Goal: Find specific page/section: Find specific page/section

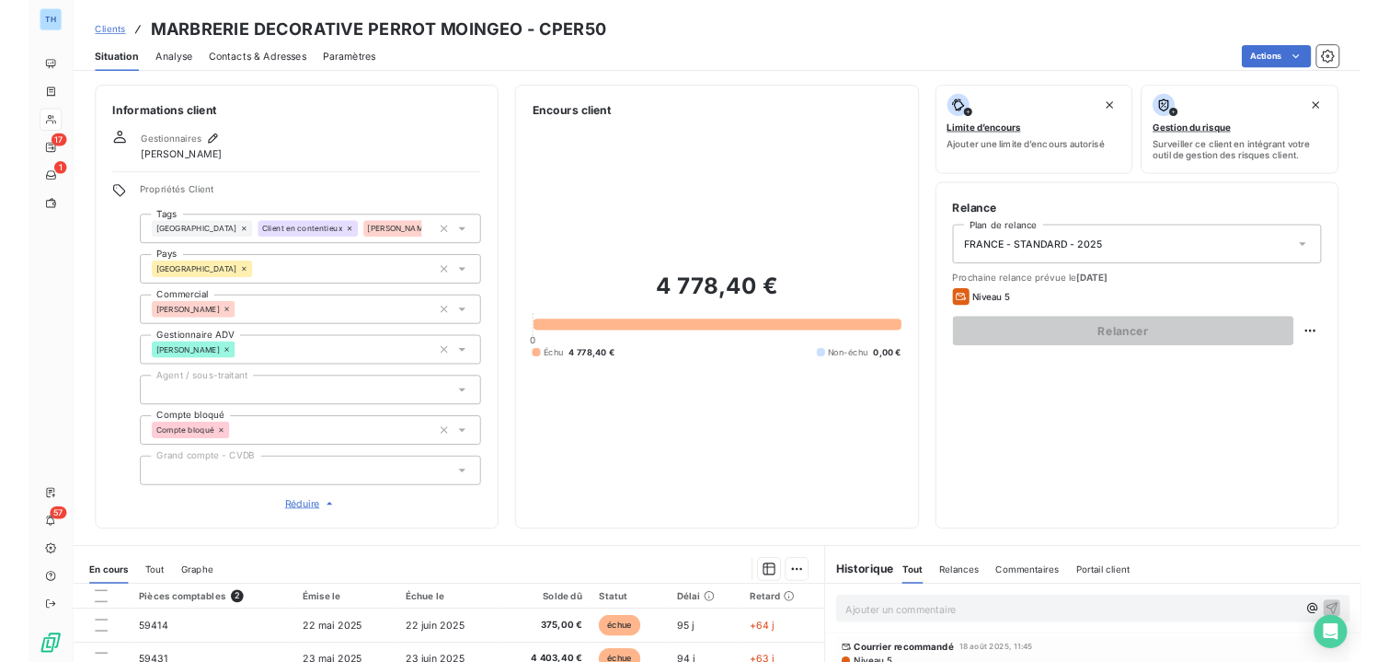
scroll to position [276, 0]
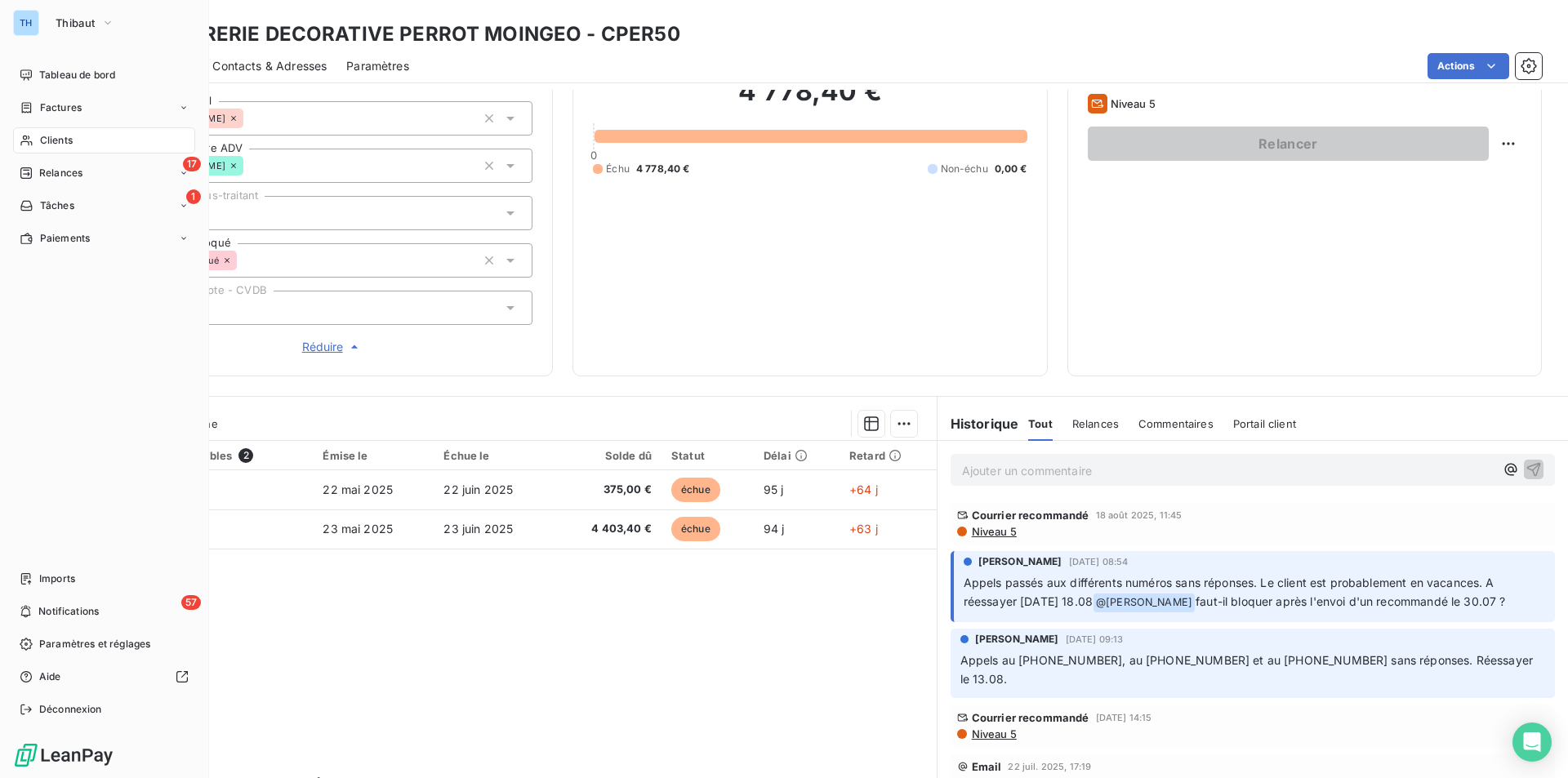
click at [54, 140] on span "Clients" at bounding box center [56, 140] width 33 height 15
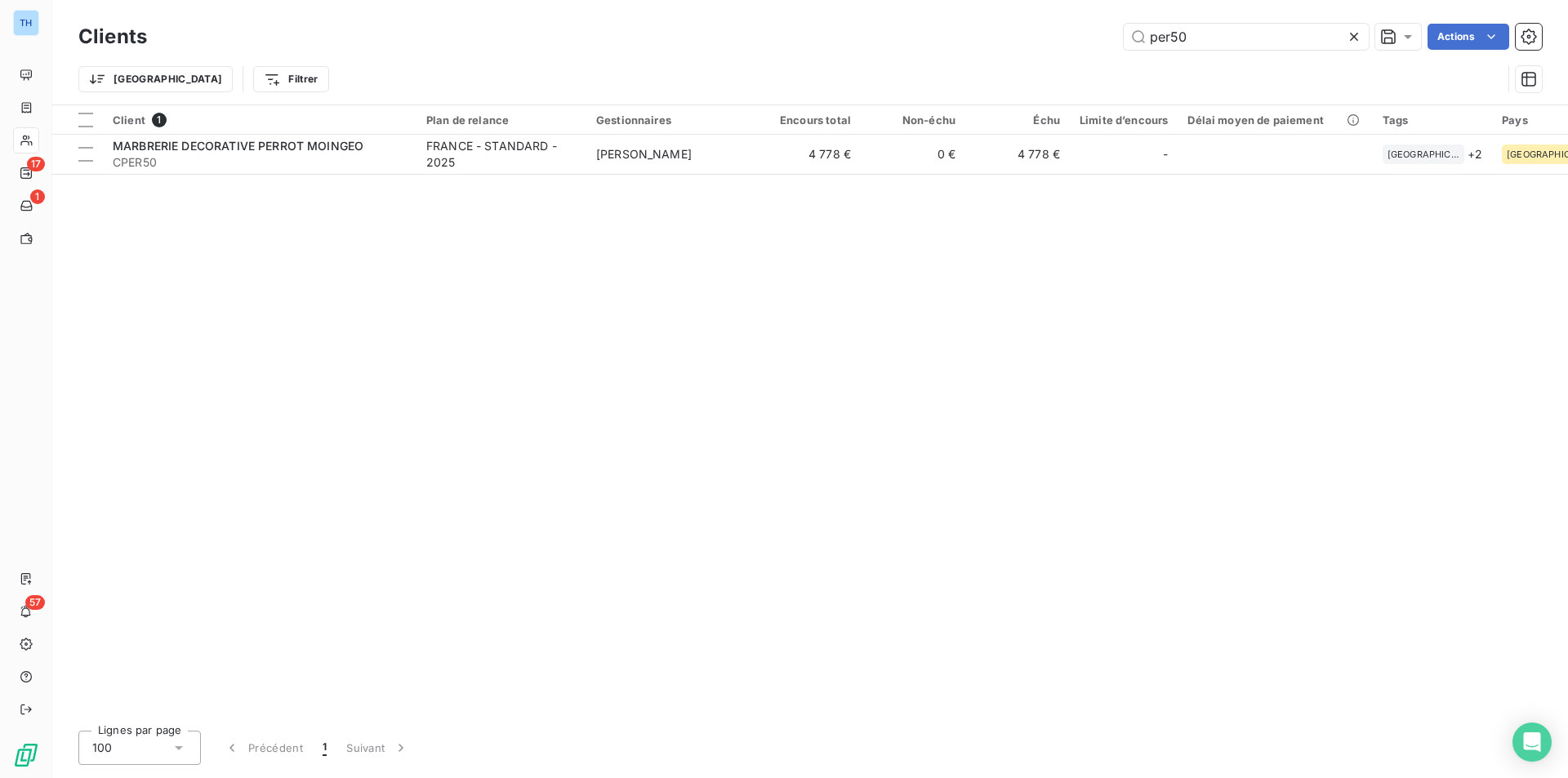
drag, startPoint x: 1185, startPoint y: 38, endPoint x: 1083, endPoint y: 51, distance: 102.8
click at [1093, 44] on div "per50 Actions" at bounding box center [854, 36] width 1375 height 26
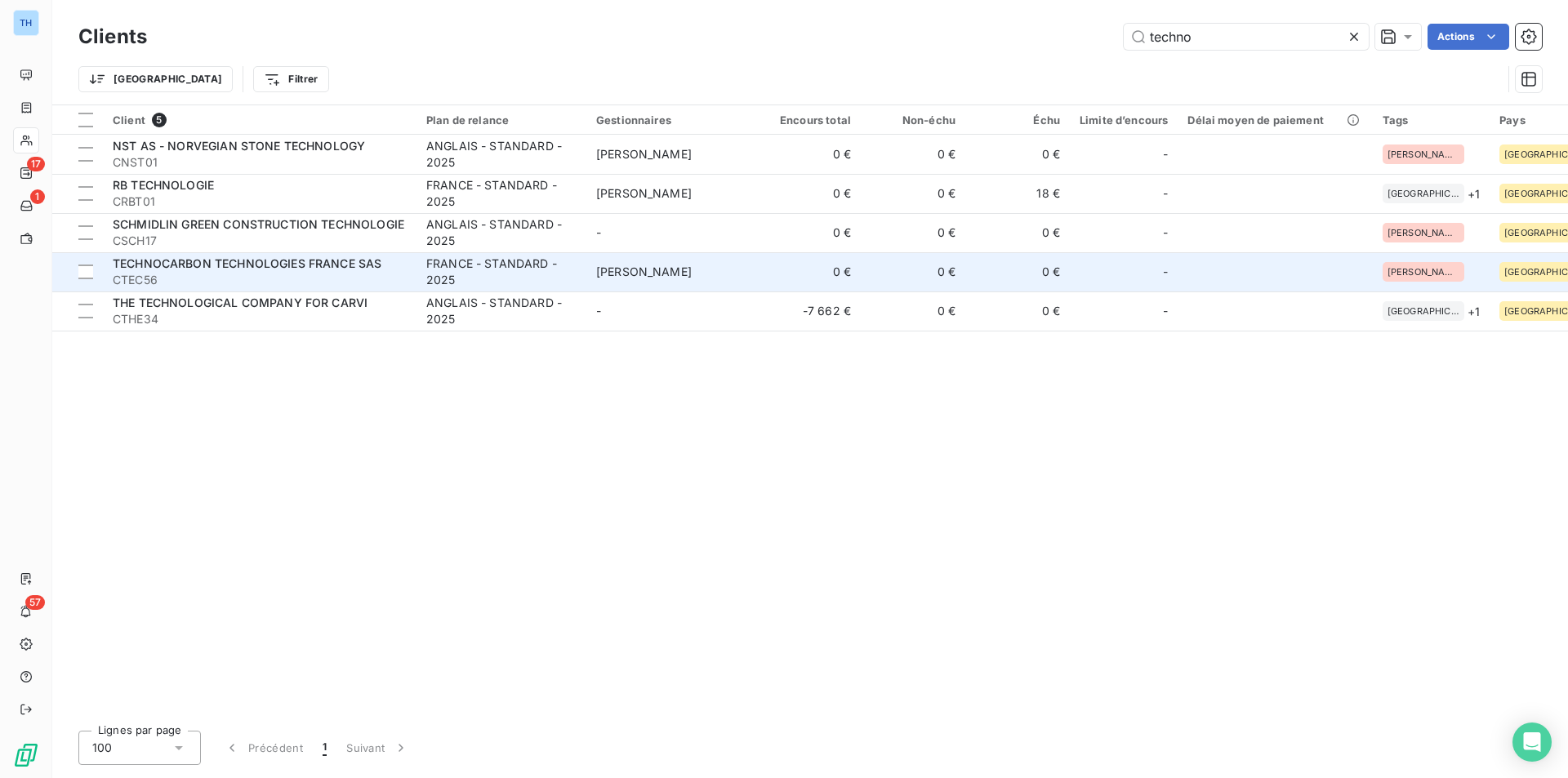
type input "techno"
click at [233, 268] on span "TECHNOCARBON TECHNOLOGIES FRANCE SAS" at bounding box center [247, 263] width 269 height 14
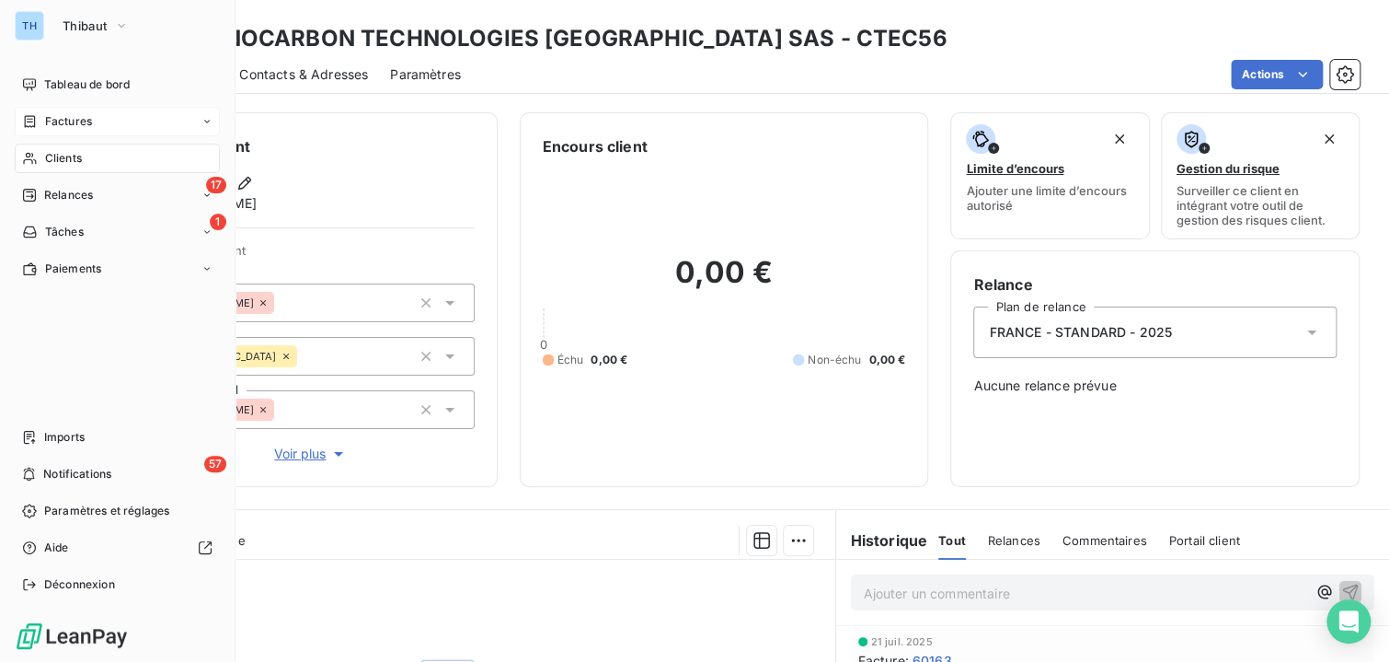
click at [63, 121] on span "Factures" at bounding box center [68, 121] width 47 height 17
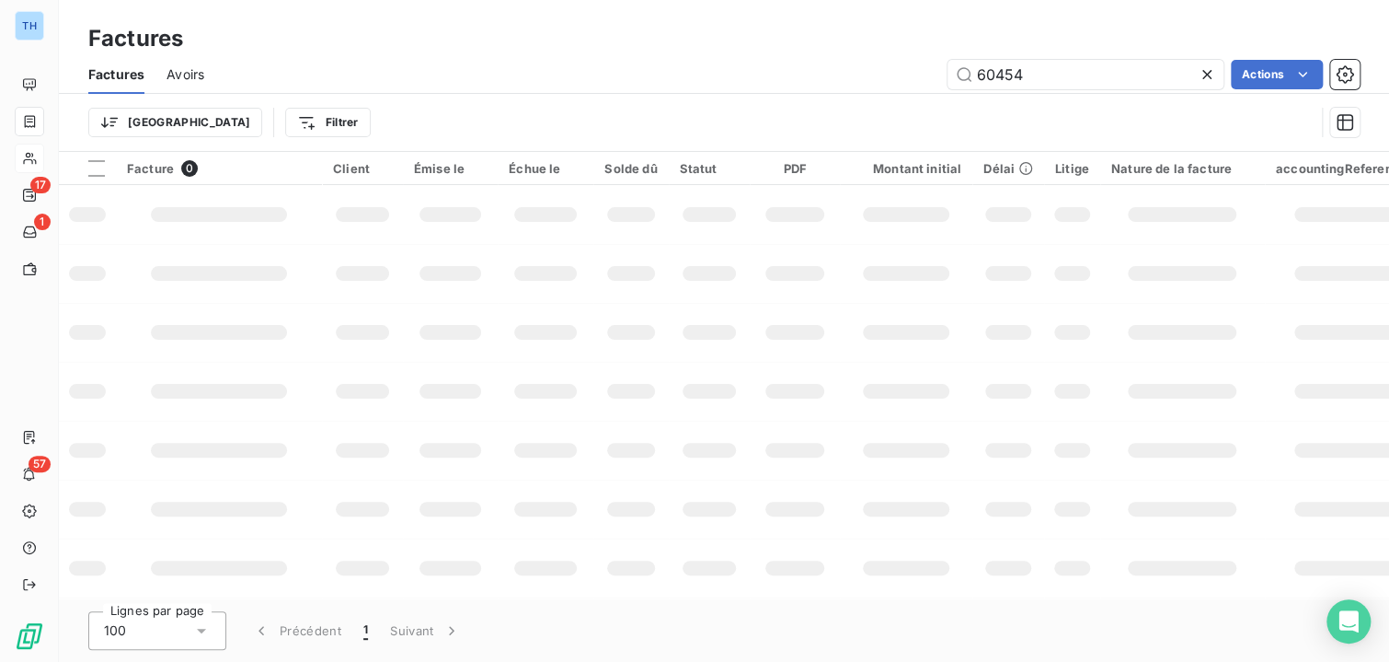
drag, startPoint x: 1031, startPoint y: 75, endPoint x: 924, endPoint y: 79, distance: 107.8
click at [924, 79] on div "60454 Actions" at bounding box center [793, 74] width 1134 height 29
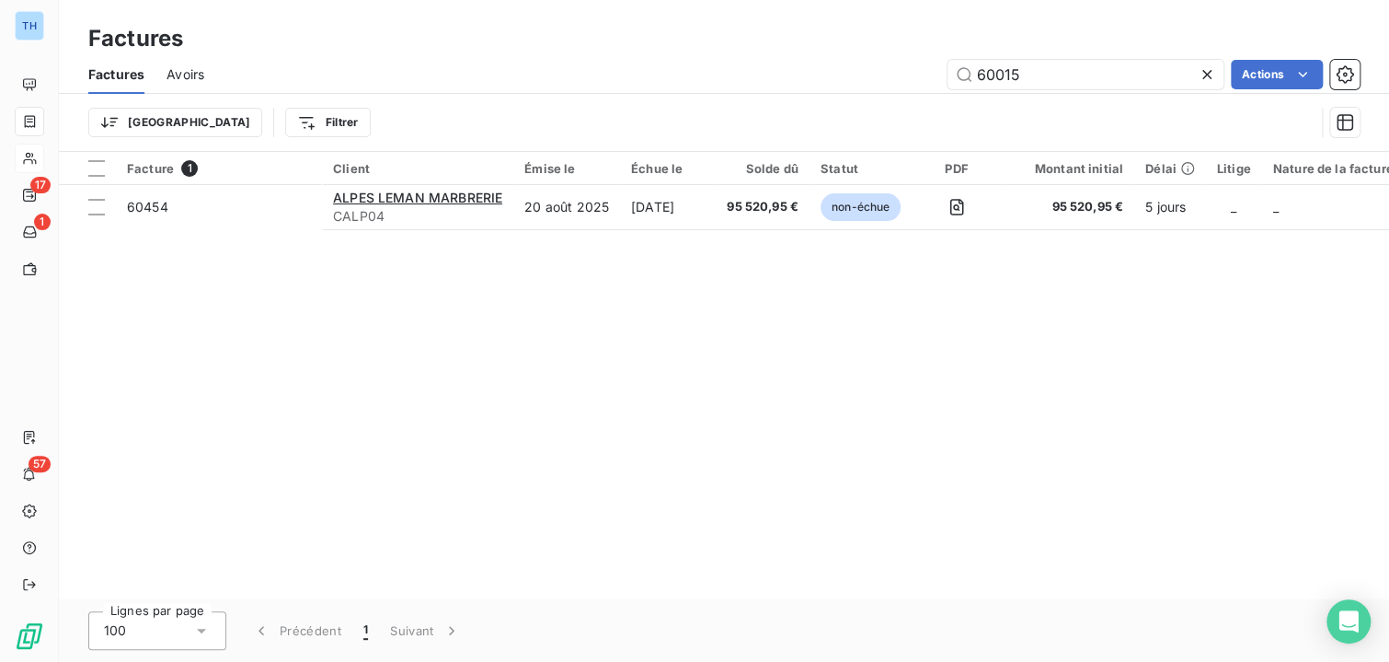
type input "60015"
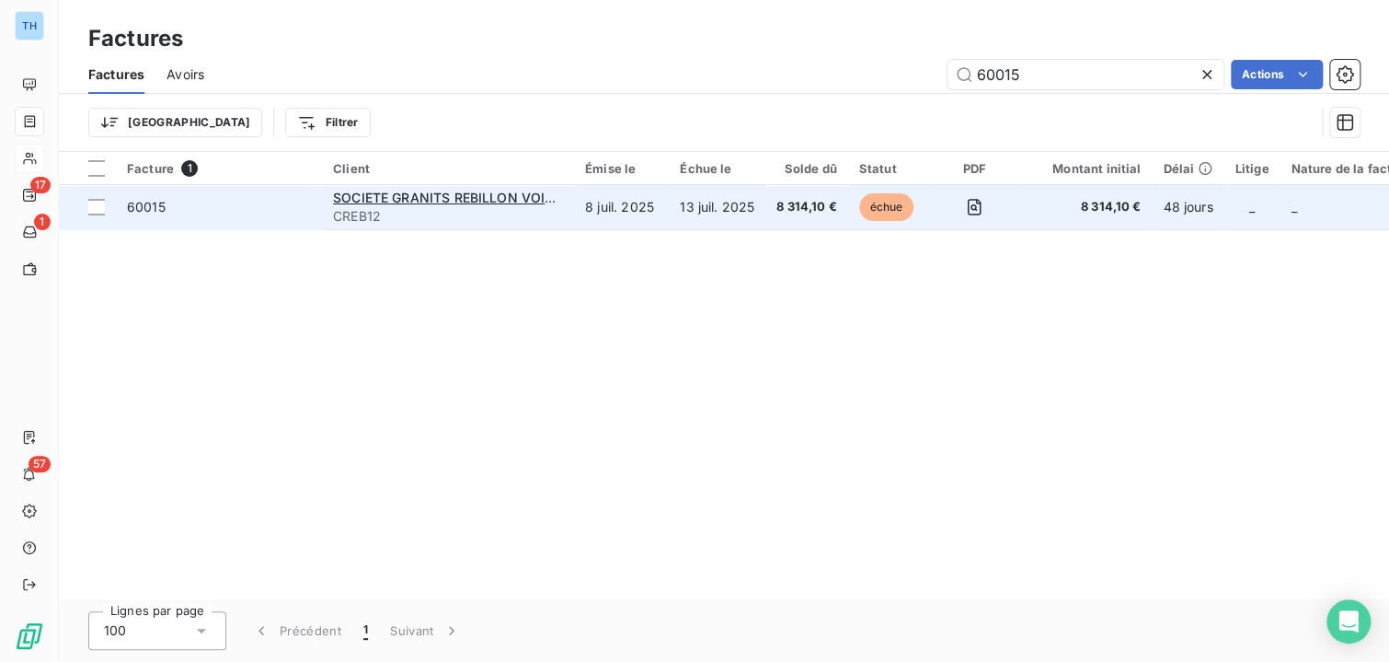
click at [711, 217] on td "13 juil. 2025" at bounding box center [717, 207] width 97 height 44
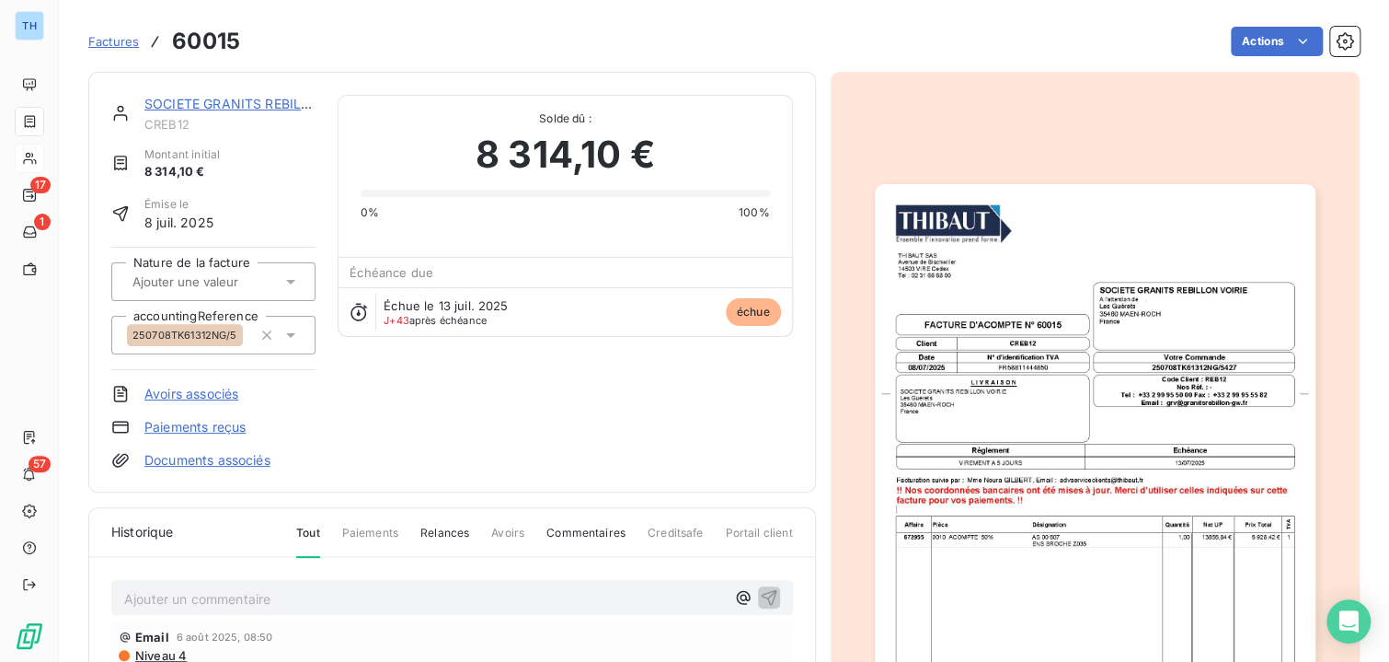
click at [248, 605] on p "Ajouter un commentaire ﻿" at bounding box center [424, 598] width 601 height 23
click at [761, 601] on icon "button" at bounding box center [769, 597] width 16 height 16
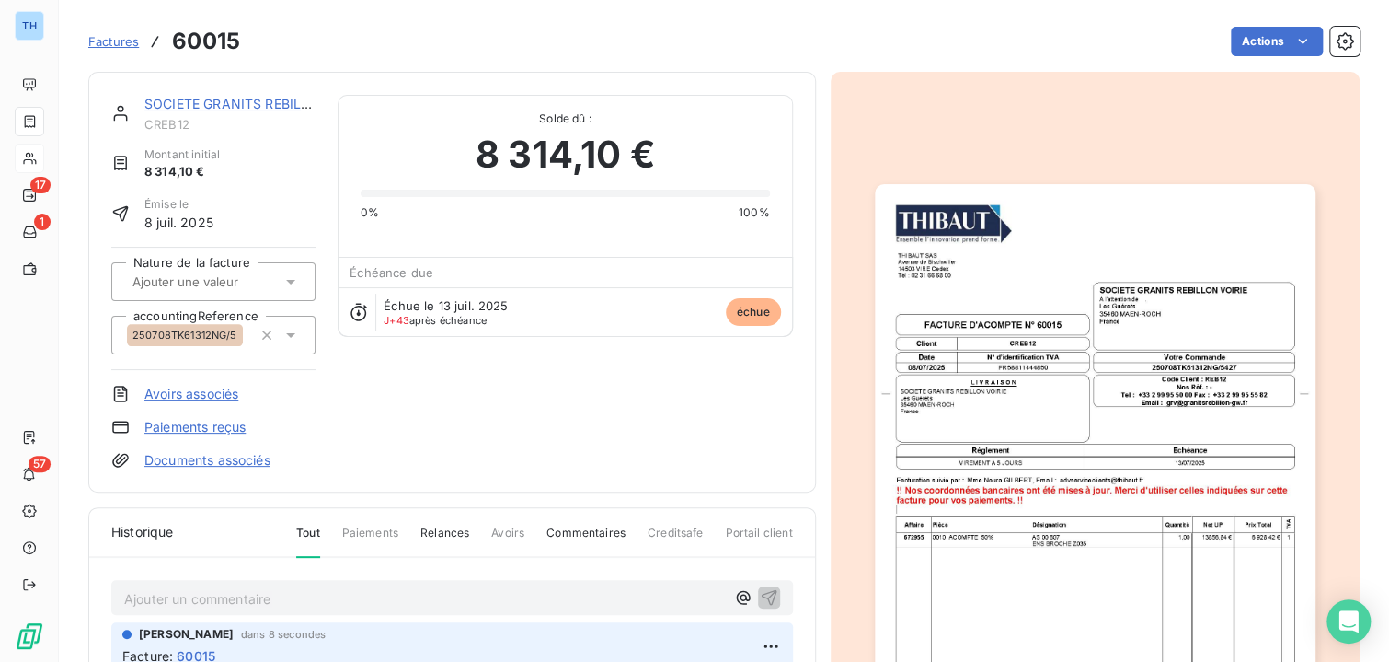
click at [225, 457] on link "Documents associés" at bounding box center [207, 460] width 126 height 18
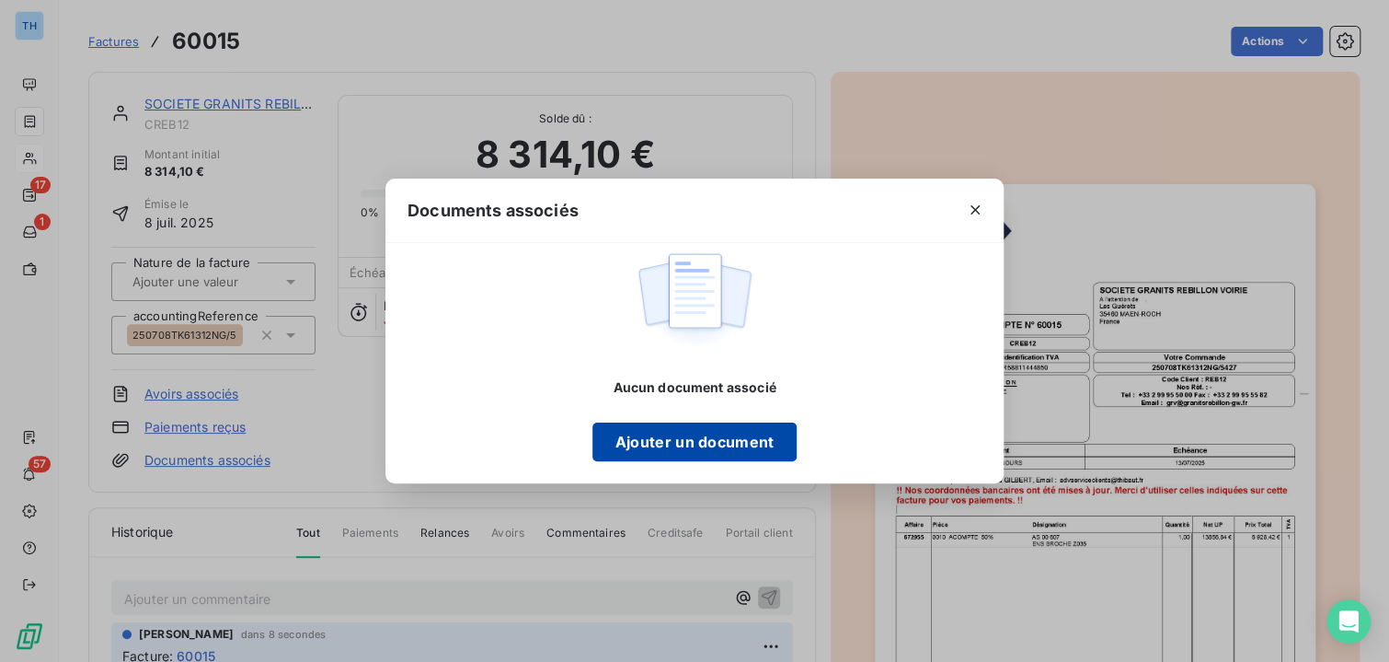
click at [737, 434] on button "Ajouter un document" at bounding box center [694, 441] width 203 height 39
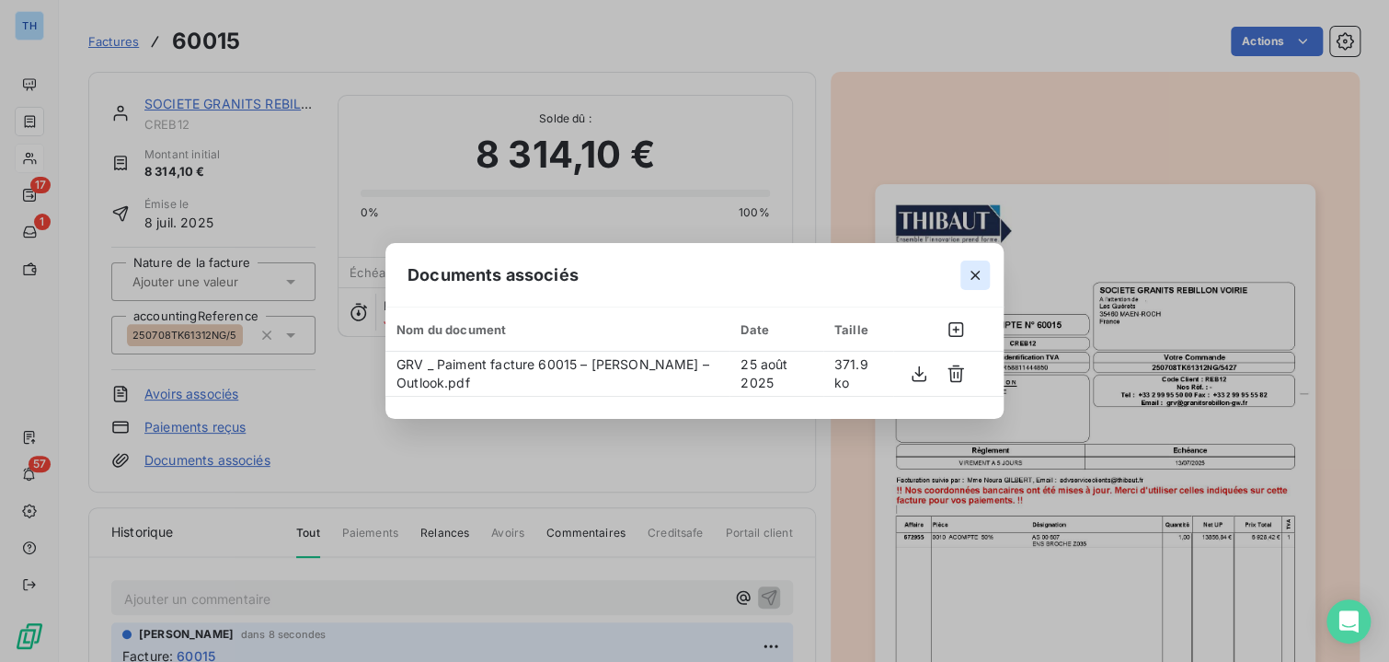
click at [978, 275] on icon "button" at bounding box center [975, 275] width 18 height 18
